Goal: Transaction & Acquisition: Subscribe to service/newsletter

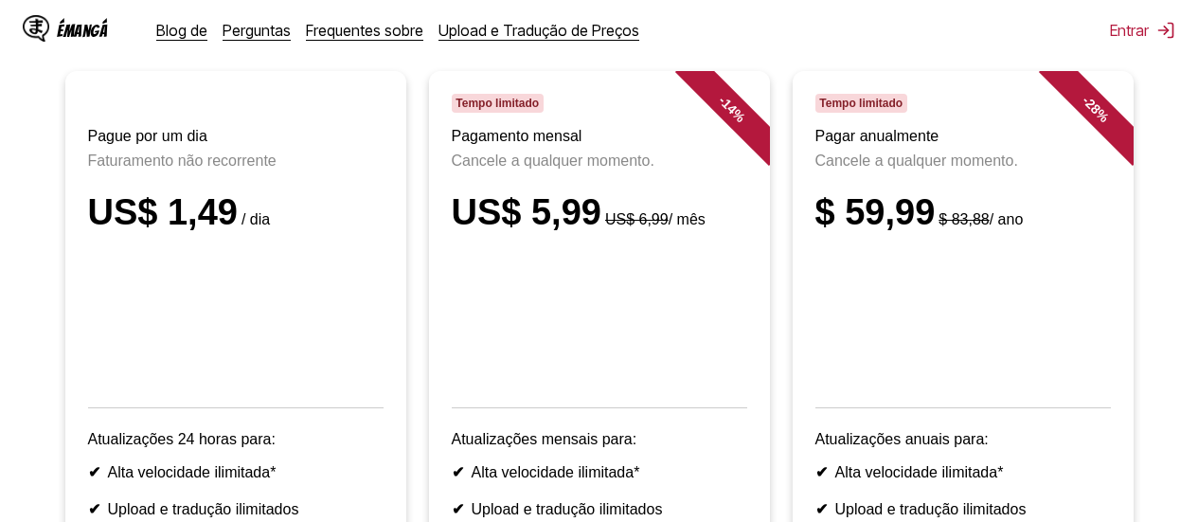
scroll to position [189, 0]
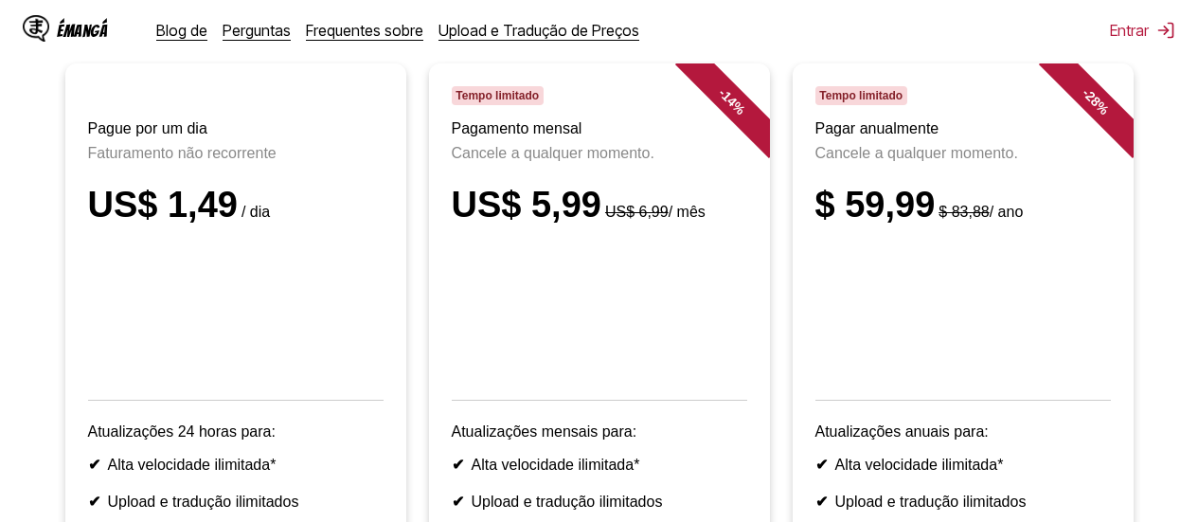
click at [781, 276] on li "- 28 % Tempo limitado Pagar anualmente Cancele a qualquer momento. $ 59,99 $ 83…" at bounding box center [963, 399] width 364 height 673
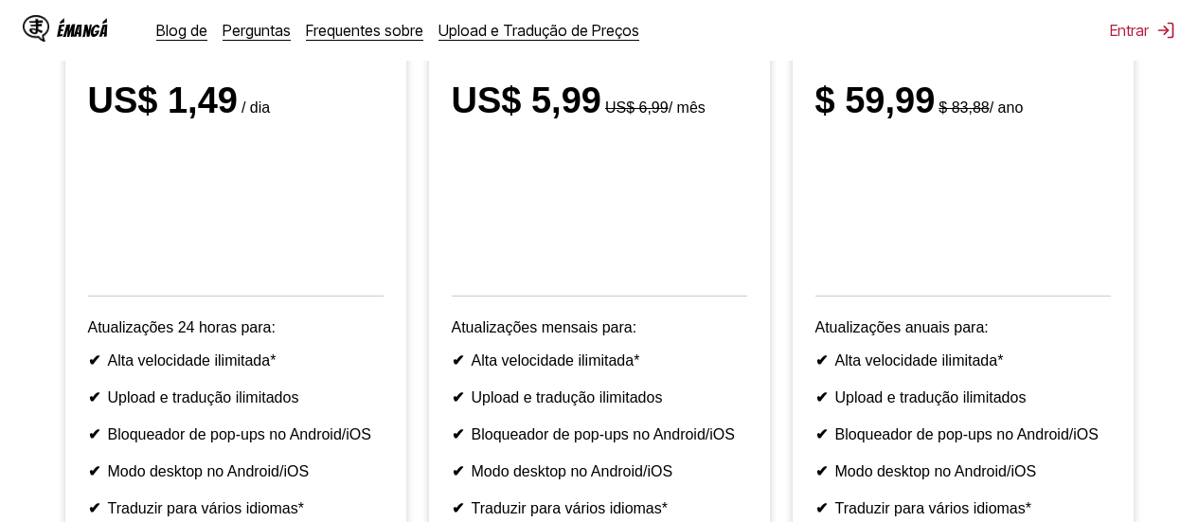
scroll to position [284, 0]
